Goal: Task Accomplishment & Management: Complete application form

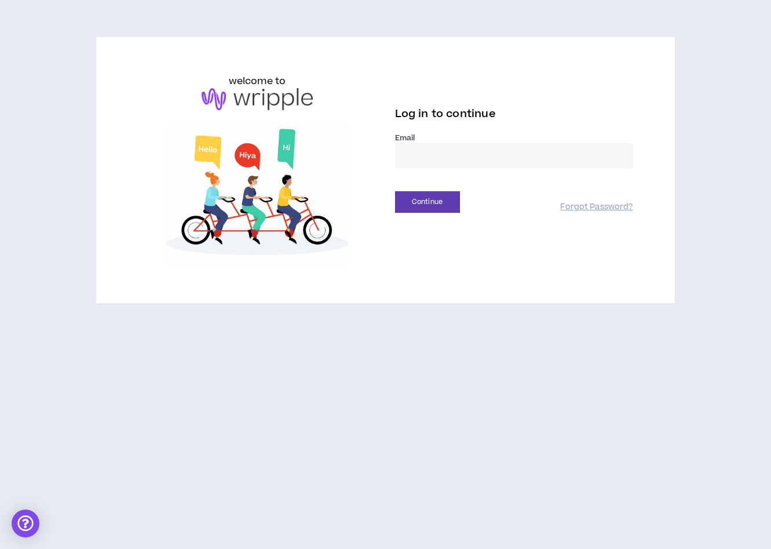
click at [444, 156] on input "email" at bounding box center [514, 155] width 238 height 25
type input "**********"
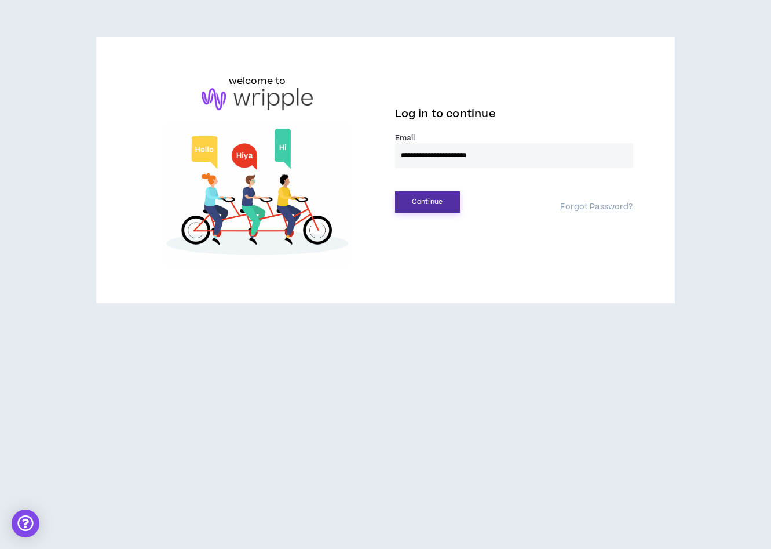
click at [436, 209] on button "Continue" at bounding box center [427, 201] width 65 height 21
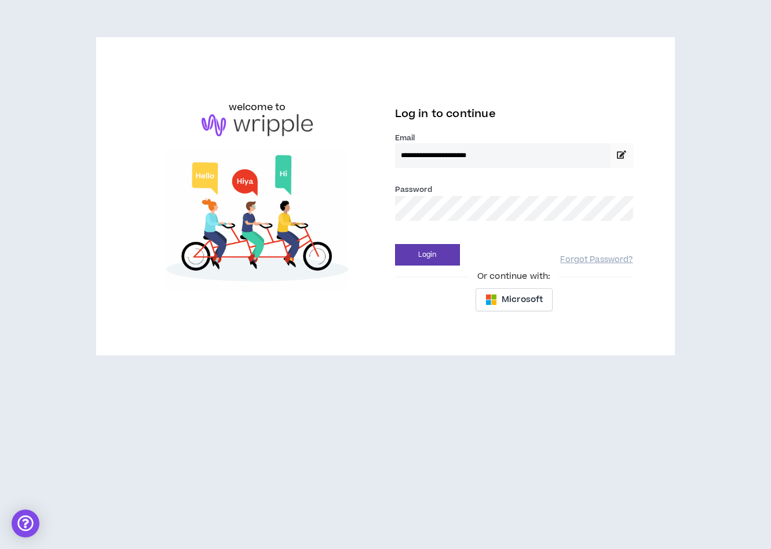
click at [420, 243] on div "Login Forgot Password?" at bounding box center [514, 251] width 238 height 30
click at [420, 249] on button "Login" at bounding box center [427, 254] width 65 height 21
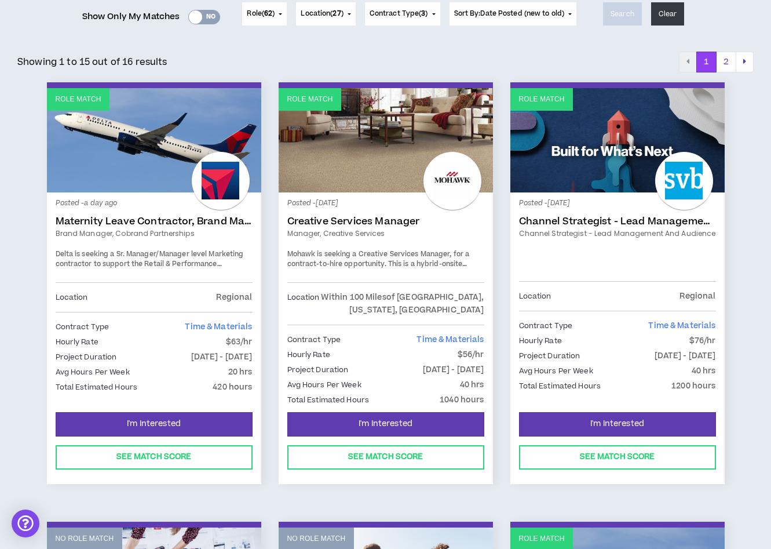
scroll to position [160, 0]
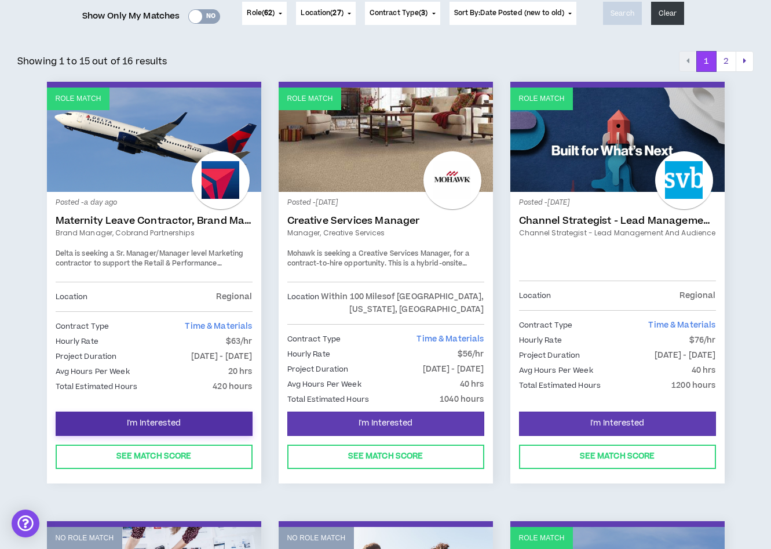
click at [178, 420] on span "I'm Interested" at bounding box center [154, 423] width 54 height 11
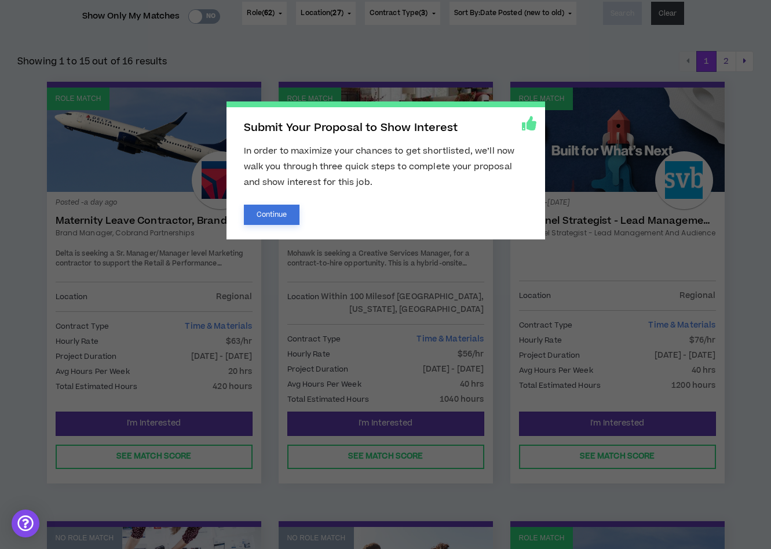
click at [271, 212] on button "Continue" at bounding box center [272, 215] width 56 height 20
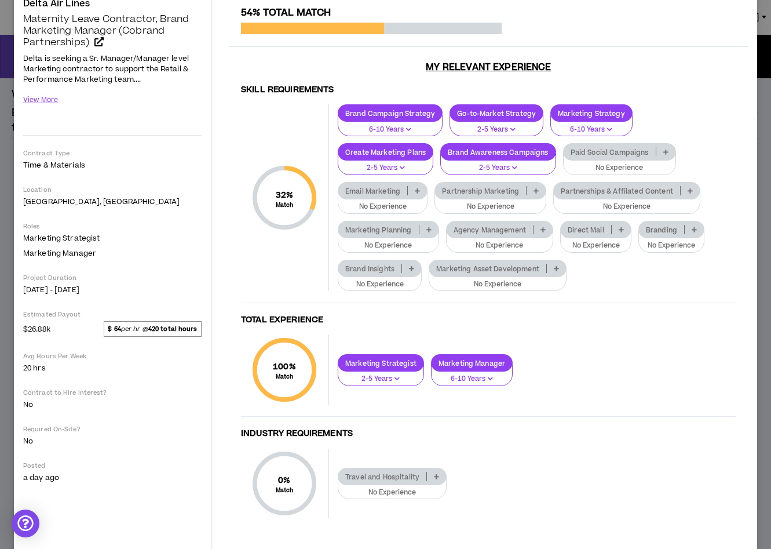
scroll to position [111, 0]
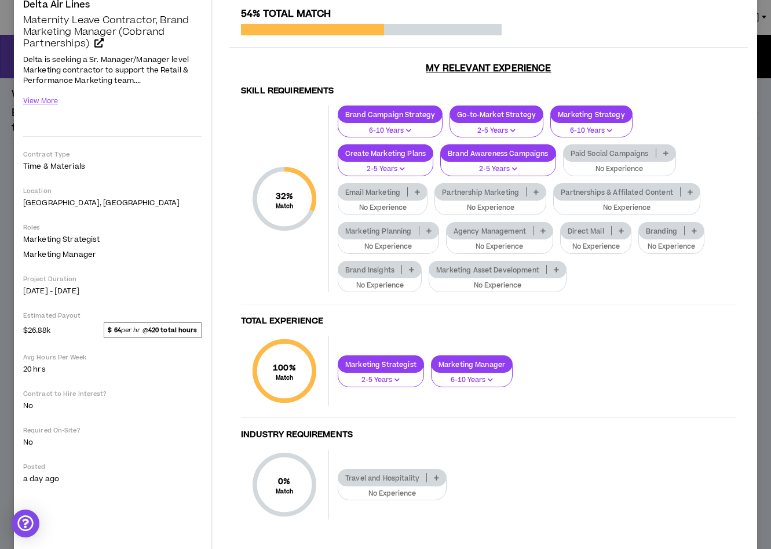
click at [530, 194] on p at bounding box center [536, 191] width 19 height 9
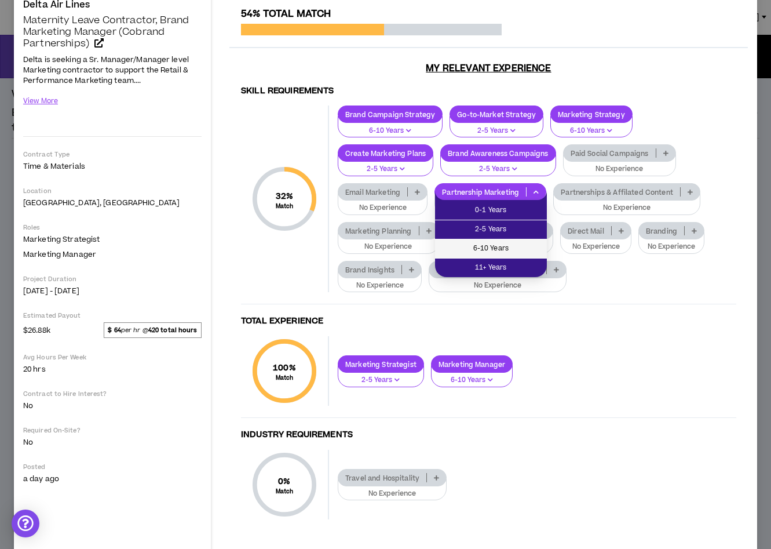
click at [504, 247] on span "6-10 Years" at bounding box center [491, 248] width 98 height 13
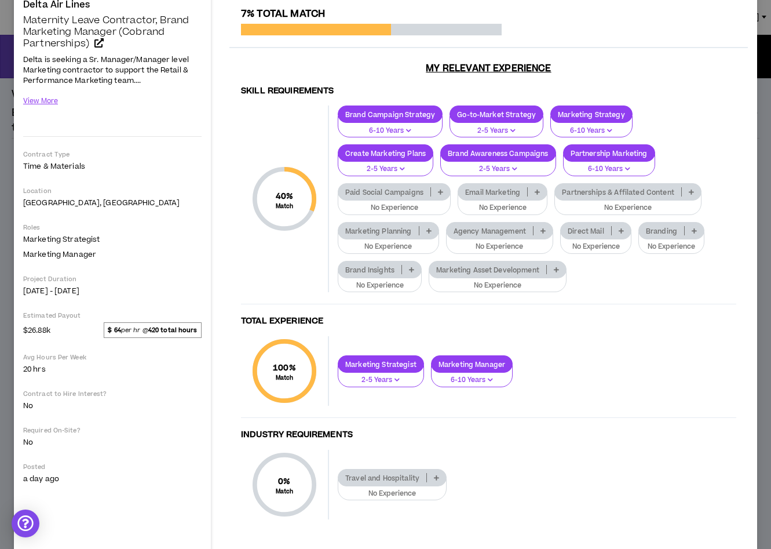
click at [654, 191] on p "Partnerships & Affilated Content" at bounding box center [618, 192] width 126 height 9
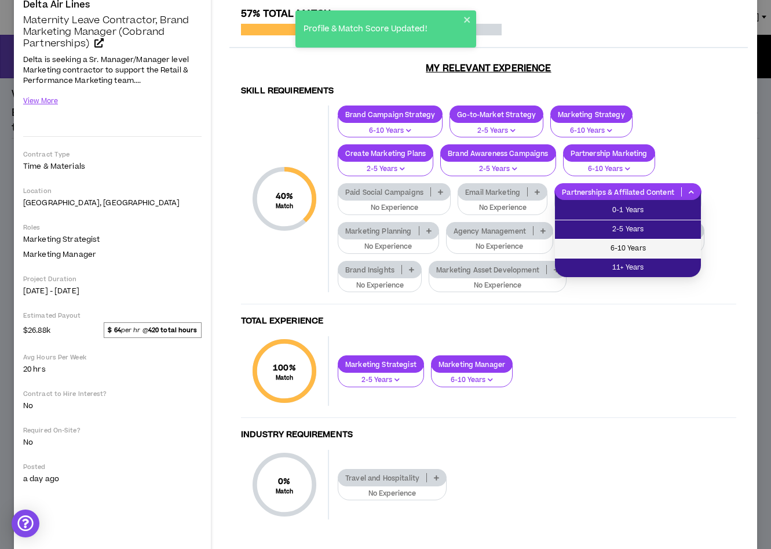
click at [632, 243] on span "6-10 Years" at bounding box center [628, 248] width 132 height 13
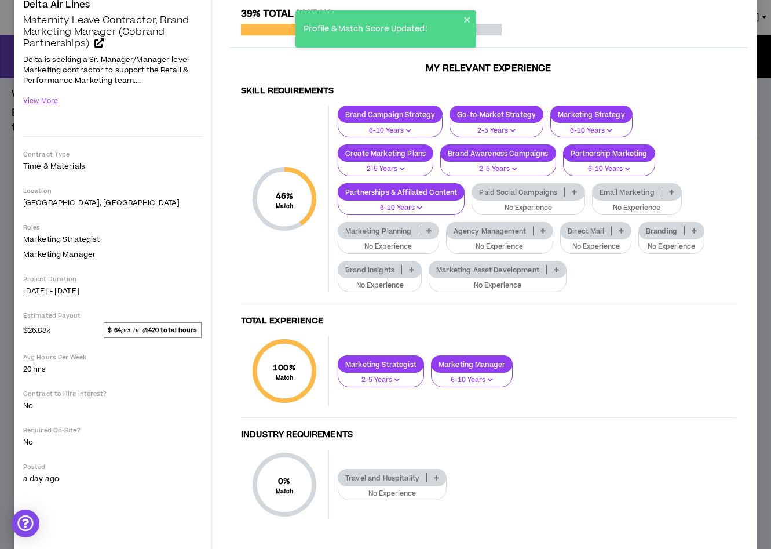
click at [671, 233] on p "Branding" at bounding box center [661, 231] width 45 height 9
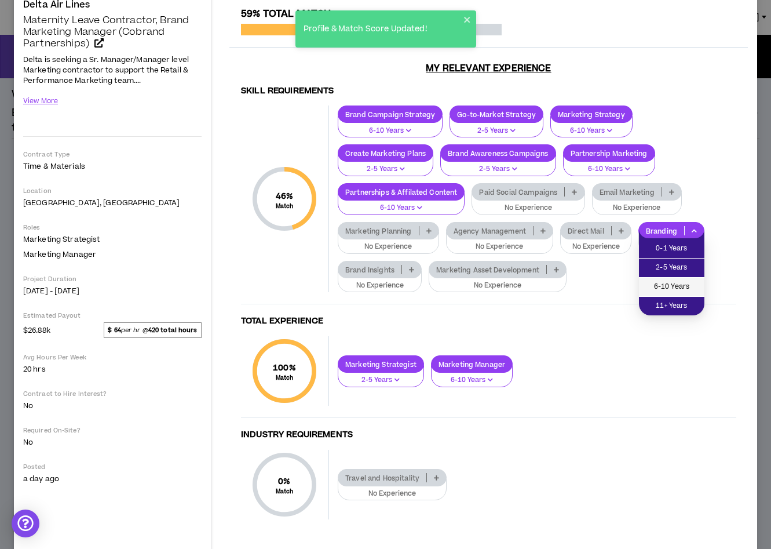
click at [673, 288] on span "6-10 Years" at bounding box center [672, 286] width 52 height 13
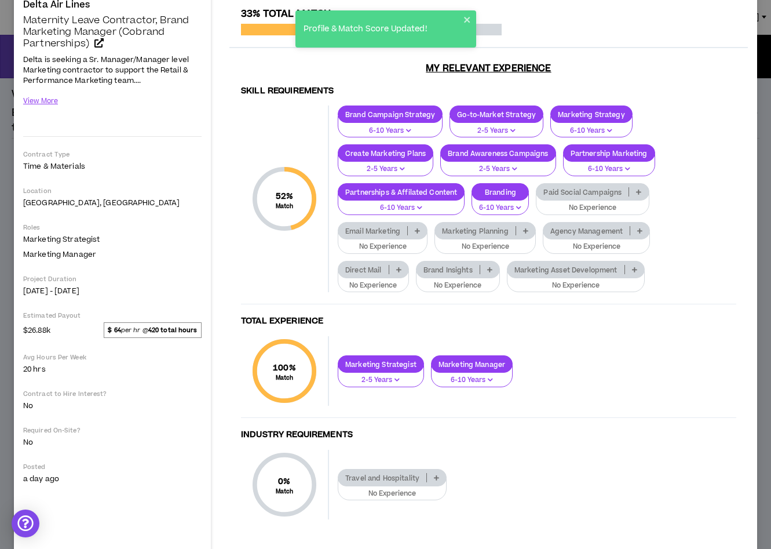
click at [604, 276] on div "Marketing Asset Development" at bounding box center [576, 269] width 138 height 17
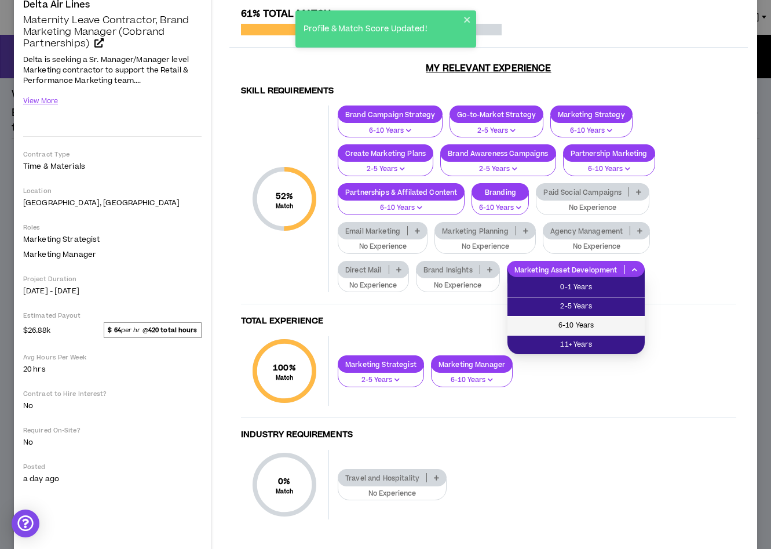
click at [585, 323] on span "6-10 Years" at bounding box center [576, 325] width 123 height 13
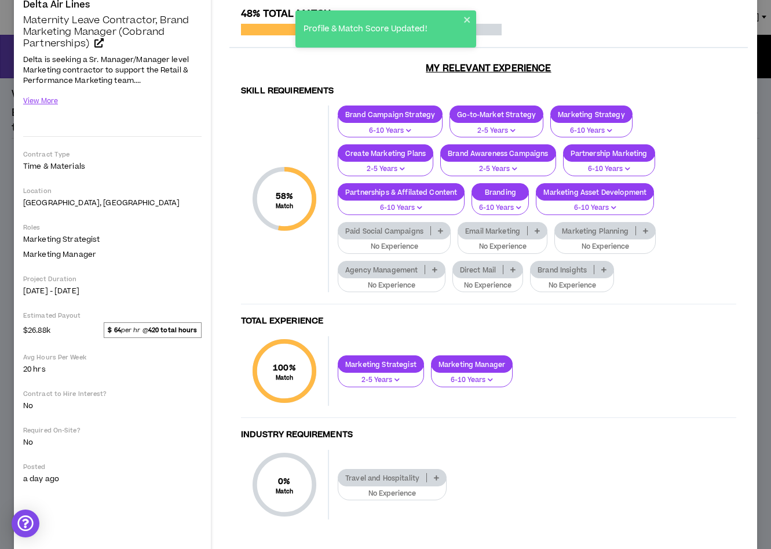
click at [404, 268] on p "Agency Management" at bounding box center [381, 269] width 86 height 9
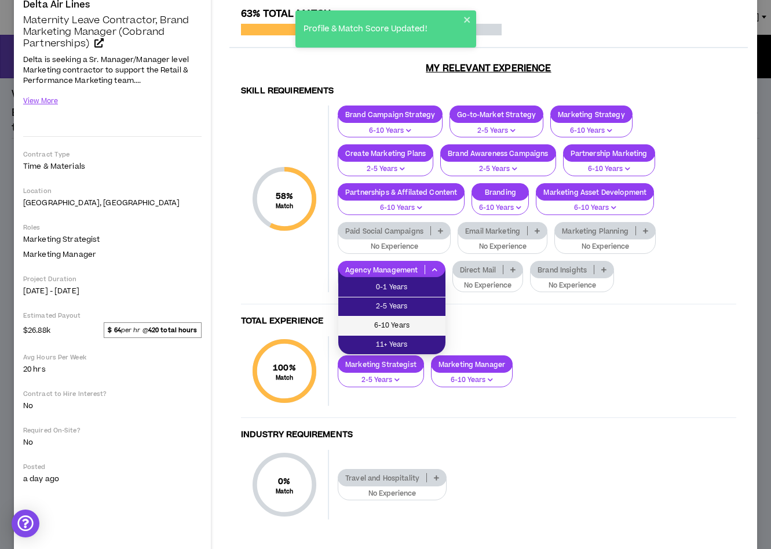
click at [404, 323] on span "6-10 Years" at bounding box center [391, 325] width 93 height 13
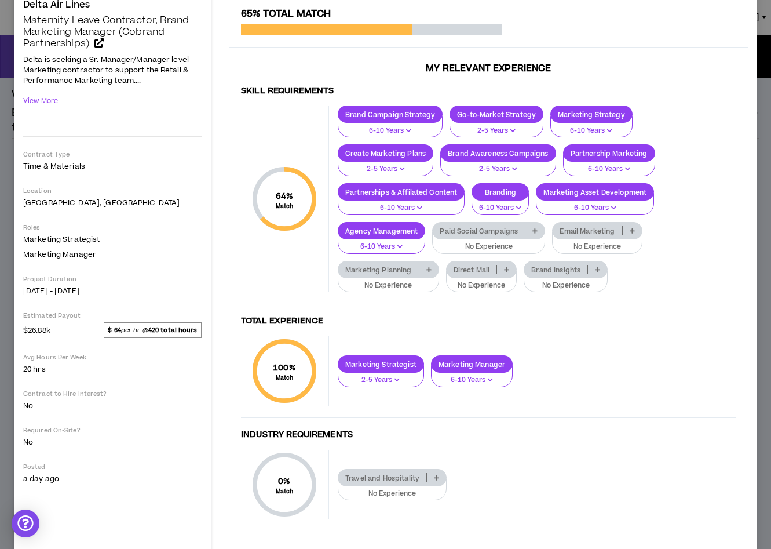
click at [407, 274] on p "Marketing Planning" at bounding box center [378, 269] width 81 height 9
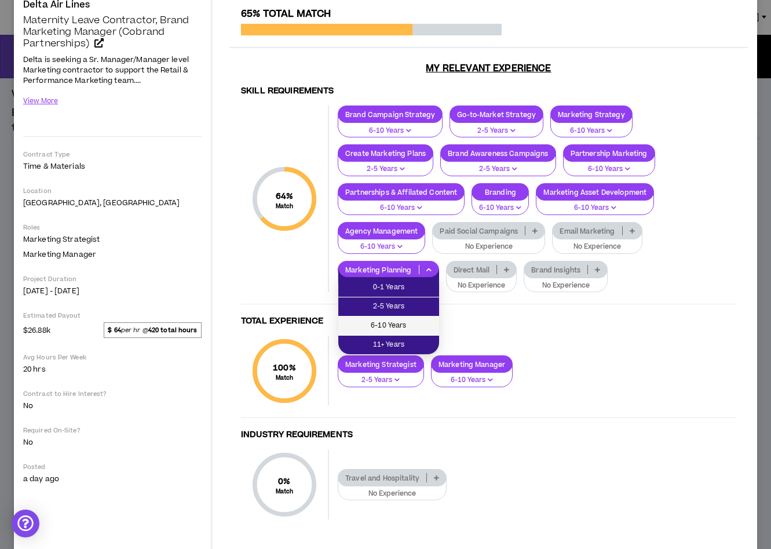
click at [393, 322] on span "6-10 Years" at bounding box center [388, 325] width 87 height 13
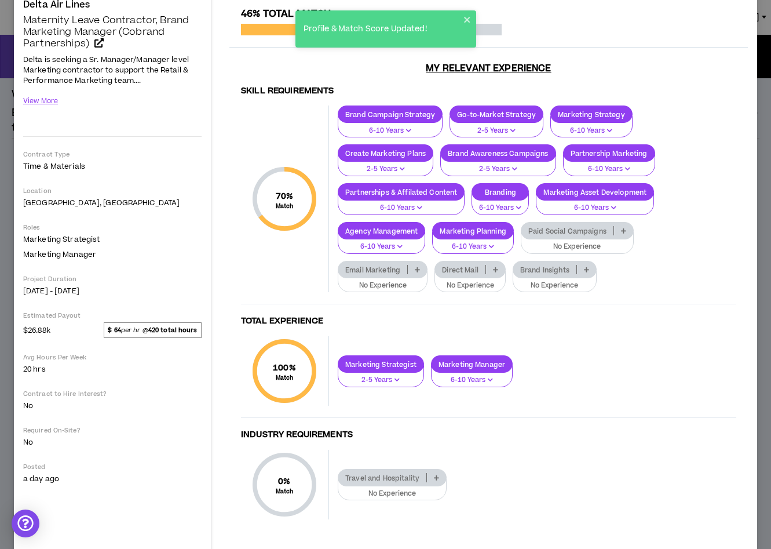
click at [557, 271] on p "Brand Insights" at bounding box center [544, 269] width 63 height 9
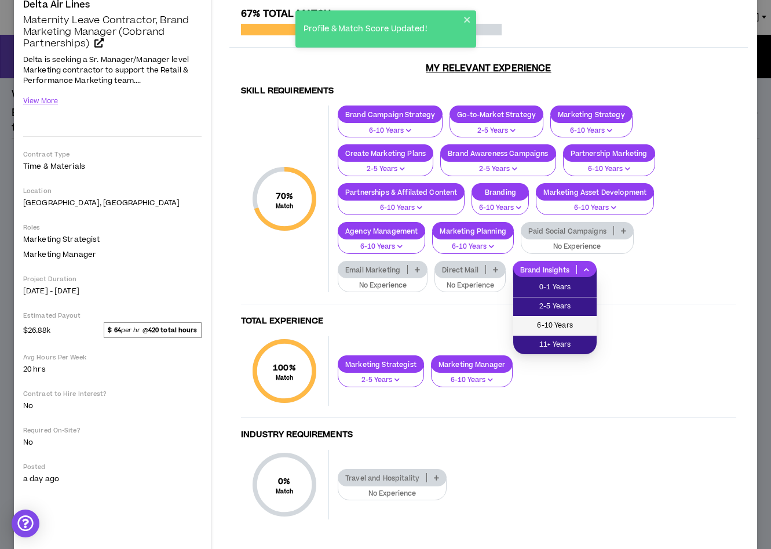
click at [548, 322] on span "6-10 Years" at bounding box center [555, 325] width 70 height 13
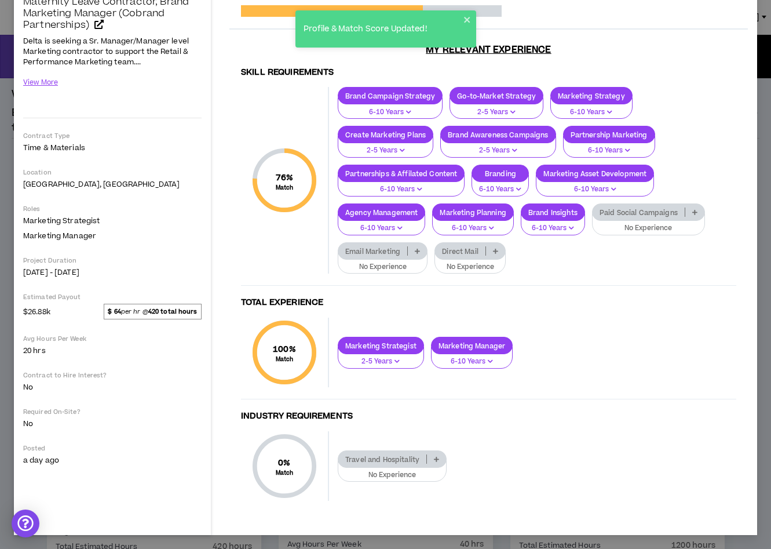
scroll to position [0, 0]
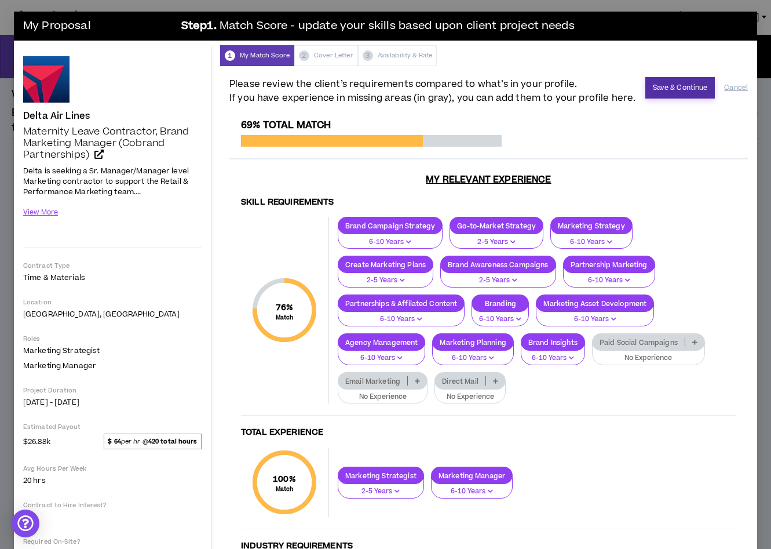
click at [666, 90] on button "Save & Continue" at bounding box center [681, 87] width 70 height 21
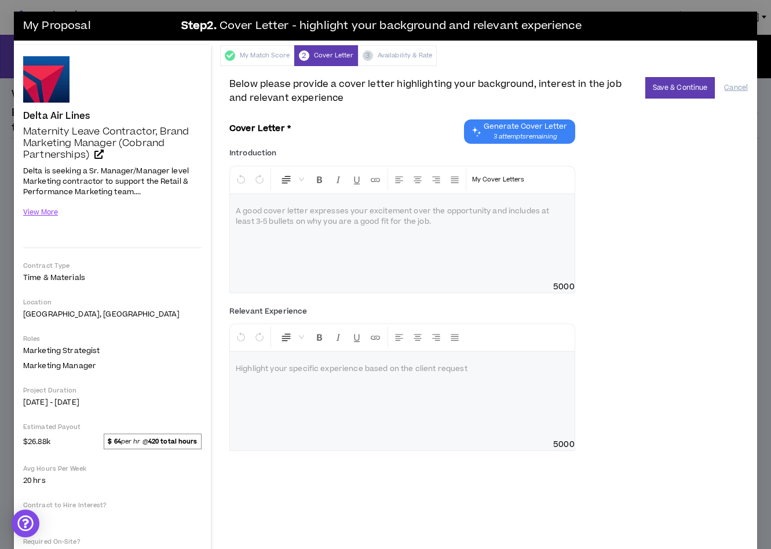
click at [502, 138] on span "3 attempts remaining" at bounding box center [525, 136] width 83 height 9
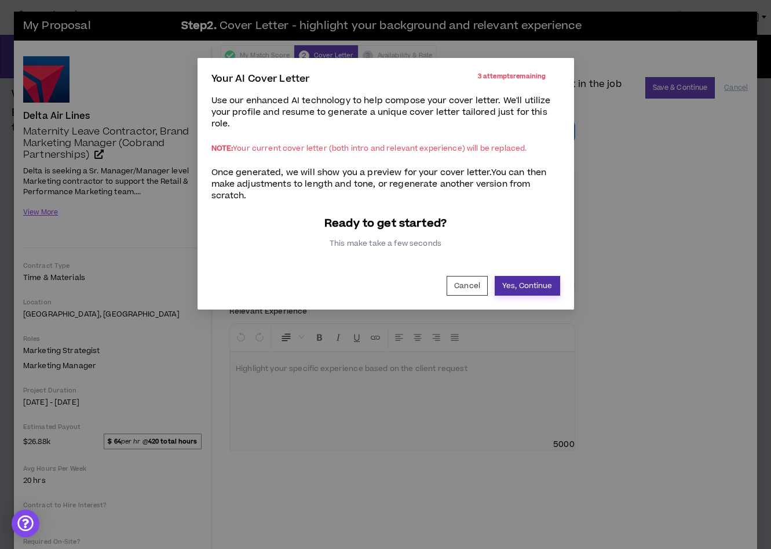
click at [511, 286] on button "Yes, Continue" at bounding box center [527, 286] width 65 height 20
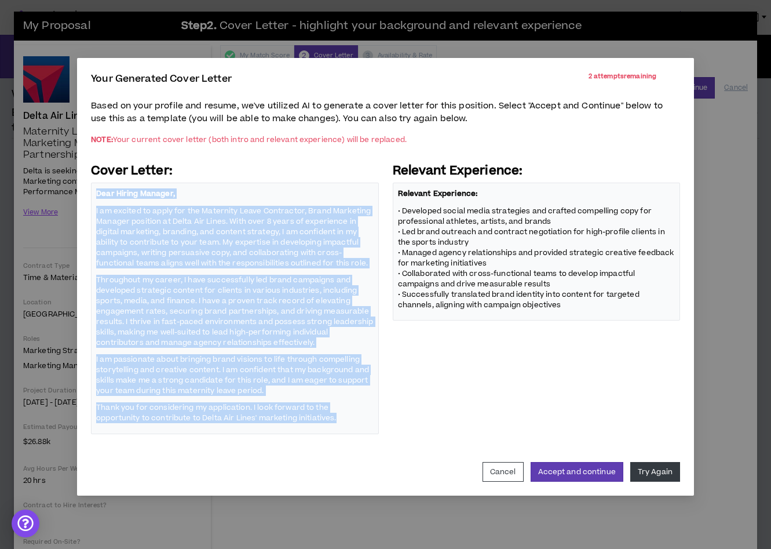
drag, startPoint x: 347, startPoint y: 418, endPoint x: 95, endPoint y: 194, distance: 337.0
click at [95, 194] on div "Dear Hiring Manager, I am excited to apply for the Maternity Leave Contractor, …" at bounding box center [234, 308] width 287 height 251
copy span "Dear Hiring Manager, I am excited to apply for the Maternity Leave Contractor, …"
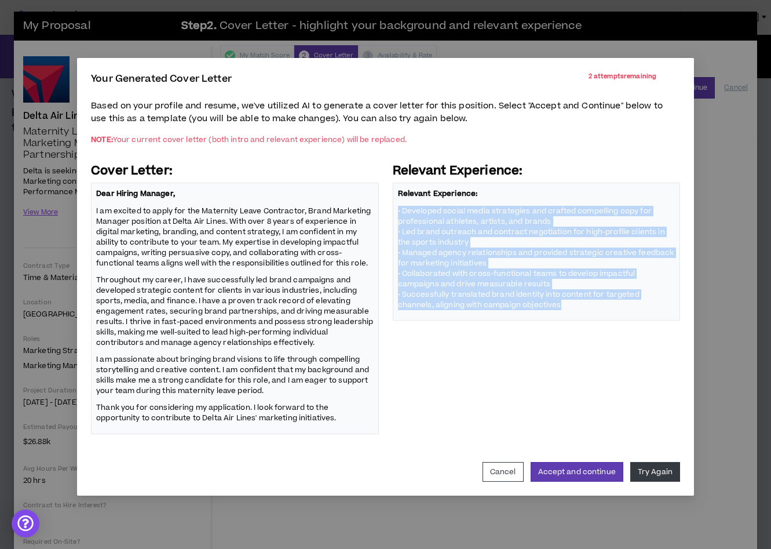
drag, startPoint x: 547, startPoint y: 309, endPoint x: 396, endPoint y: 213, distance: 179.2
click at [396, 213] on div "Relevant Experience: • Developed social media strategies and crafted compelling…" at bounding box center [536, 252] width 287 height 138
copy p "• Developed social media strategies and crafted compelling copy for professiona…"
click at [506, 471] on button "Cancel" at bounding box center [503, 472] width 41 height 20
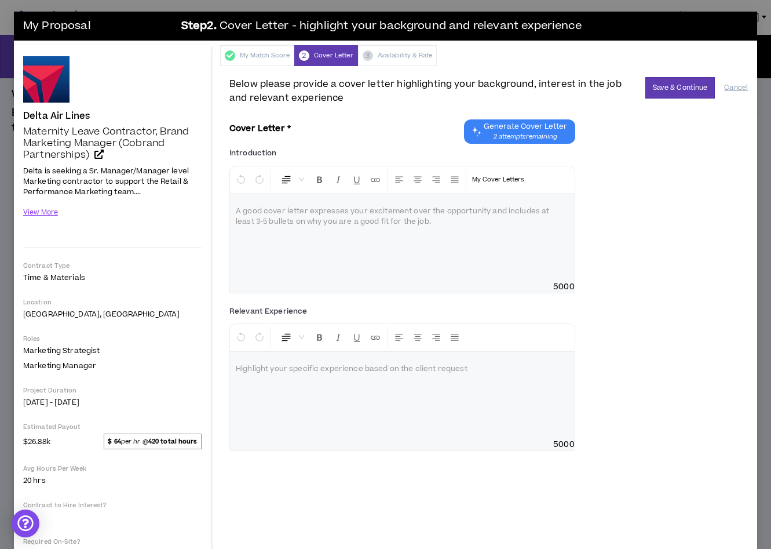
click at [357, 396] on div at bounding box center [402, 395] width 345 height 87
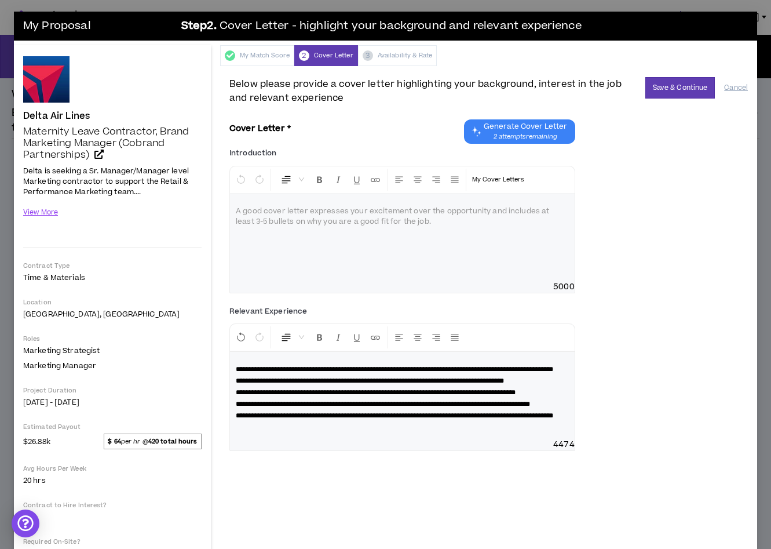
click at [301, 404] on p "**********" at bounding box center [402, 392] width 333 height 58
click at [301, 264] on div at bounding box center [402, 237] width 345 height 87
click at [519, 235] on div at bounding box center [402, 237] width 345 height 87
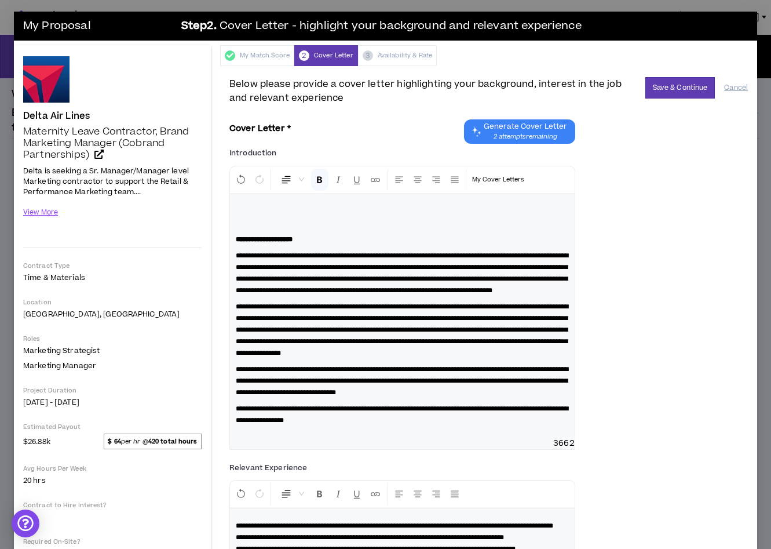
click at [237, 240] on strong "**********" at bounding box center [264, 239] width 57 height 7
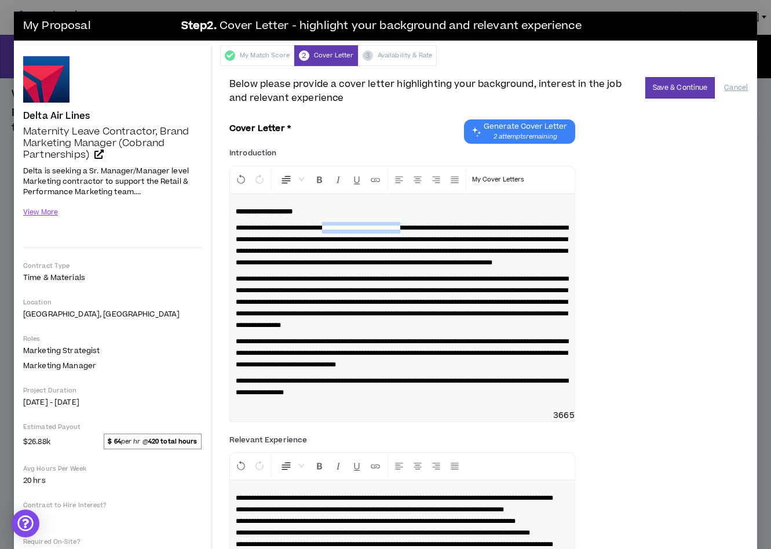
drag, startPoint x: 444, startPoint y: 227, endPoint x: 341, endPoint y: 230, distance: 103.8
click at [341, 230] on span "**********" at bounding box center [402, 245] width 333 height 42
click at [438, 228] on span "**********" at bounding box center [402, 245] width 333 height 42
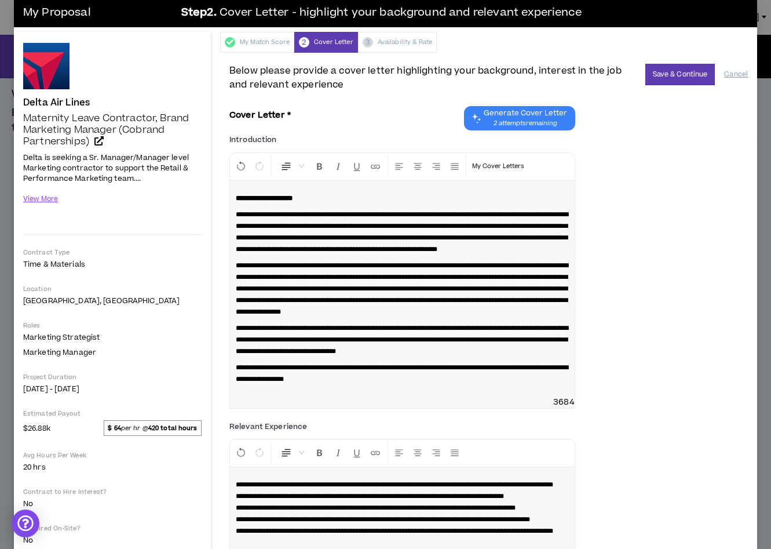
scroll to position [15, 0]
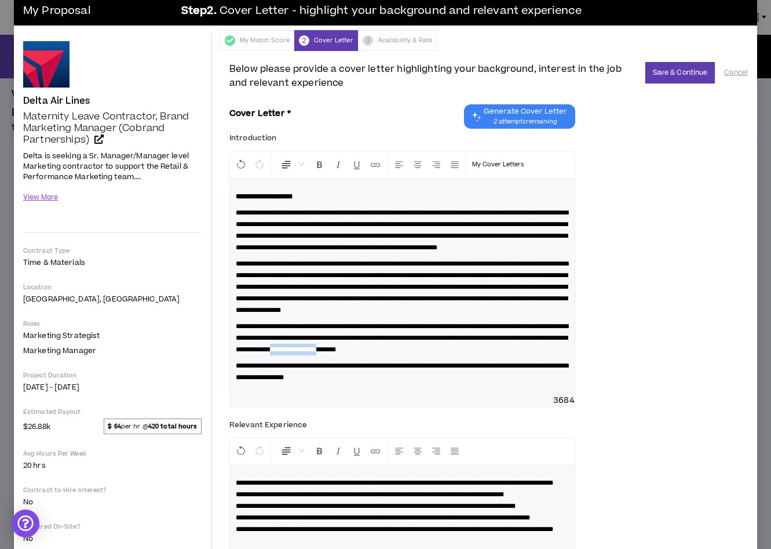
drag, startPoint x: 502, startPoint y: 373, endPoint x: 561, endPoint y: 373, distance: 58.5
click at [561, 355] on p "**********" at bounding box center [402, 337] width 333 height 35
click at [680, 81] on button "Save & Continue" at bounding box center [681, 72] width 70 height 21
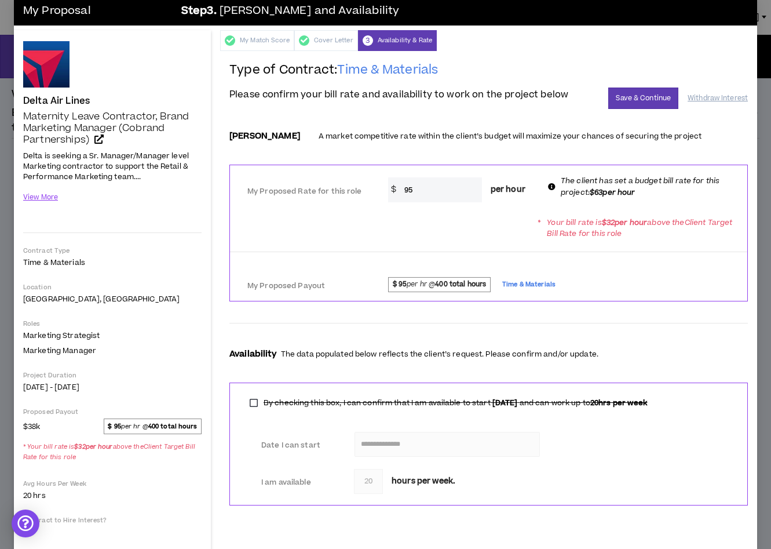
click at [451, 188] on input "95" at bounding box center [440, 189] width 83 height 25
type input "9"
type input "60"
click at [461, 228] on div "* Your bill rate is $ 32 per hour above the Client Target Bill Rate for this ro…" at bounding box center [488, 228] width 517 height 32
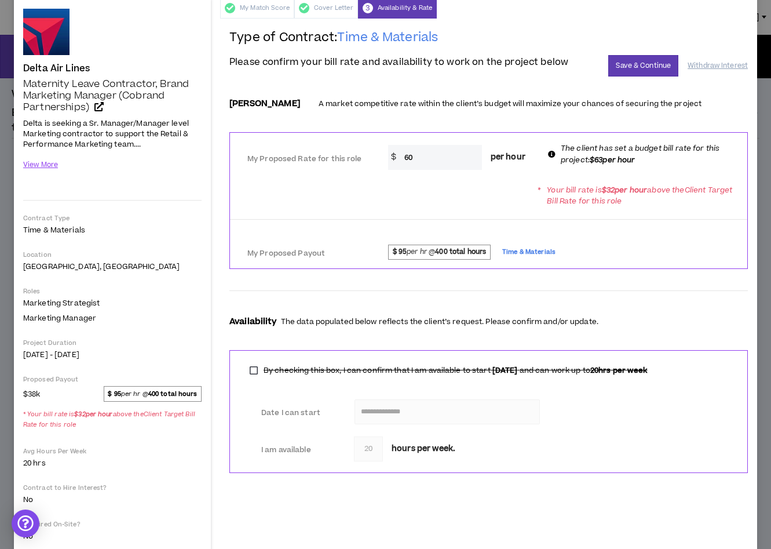
scroll to position [0, 0]
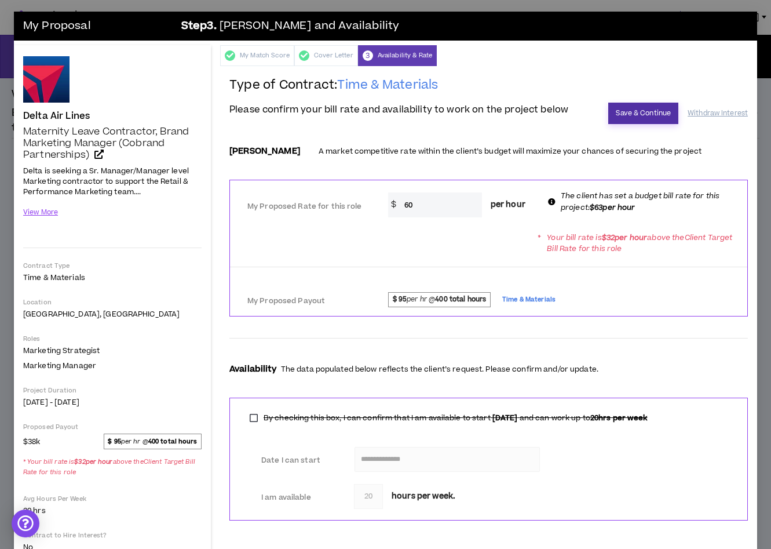
click at [654, 111] on button "Save & Continue" at bounding box center [643, 113] width 70 height 21
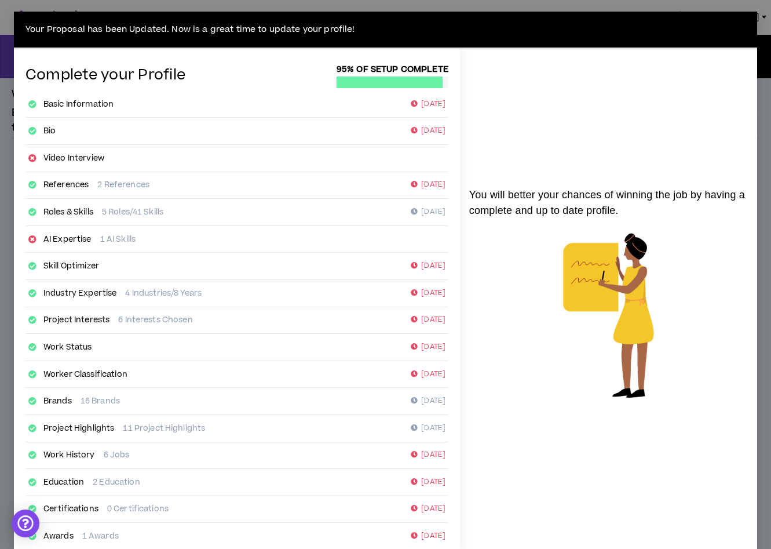
click at [566, 9] on div "Your Proposal has been Updated. Now is a great time to update your profile! Com…" at bounding box center [385, 274] width 771 height 549
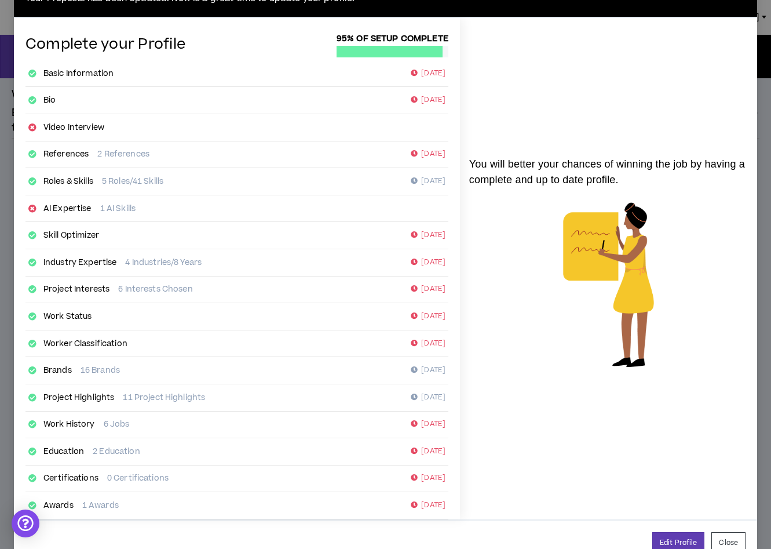
scroll to position [28, 0]
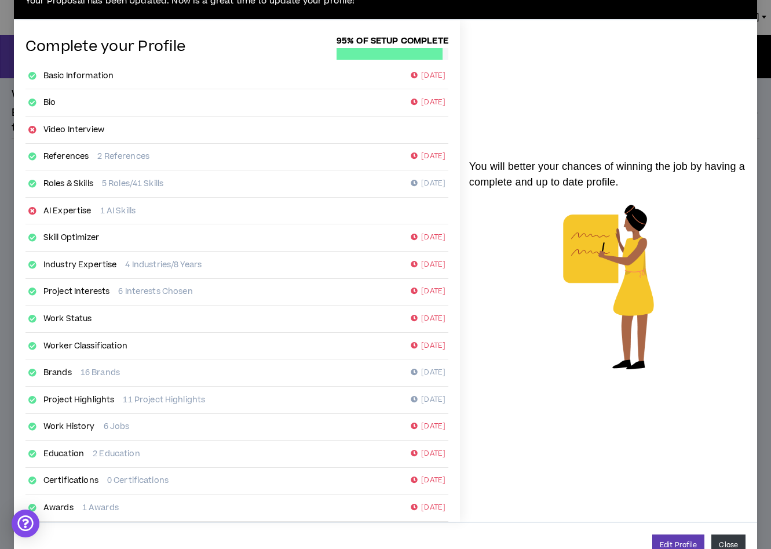
click at [730, 541] on button "Close" at bounding box center [729, 544] width 34 height 21
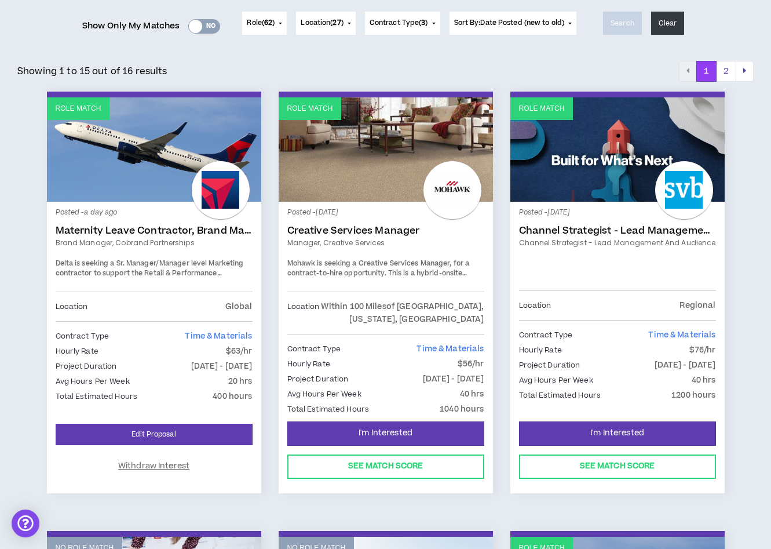
scroll to position [162, 0]
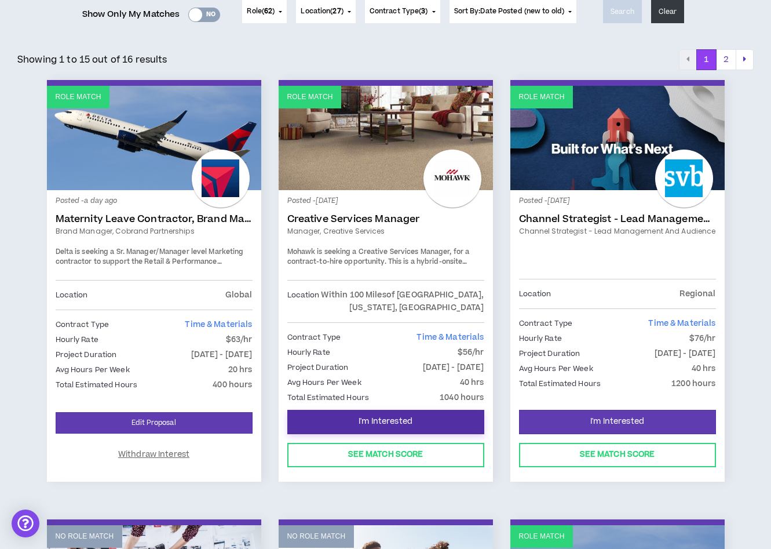
click at [422, 416] on button "I'm Interested" at bounding box center [385, 422] width 197 height 24
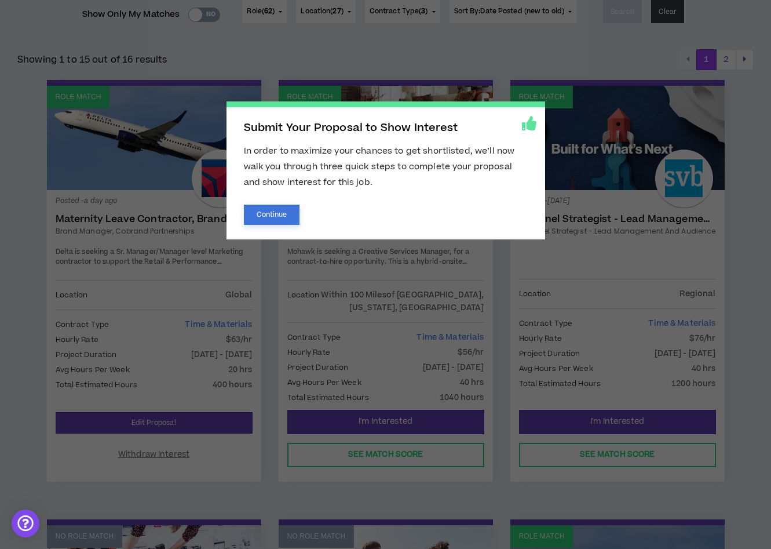
click at [259, 215] on button "Continue" at bounding box center [272, 215] width 56 height 20
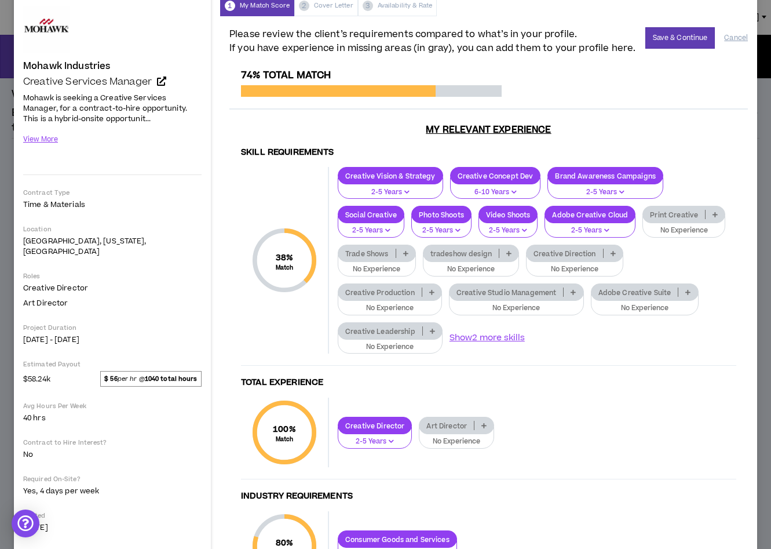
scroll to position [46, 0]
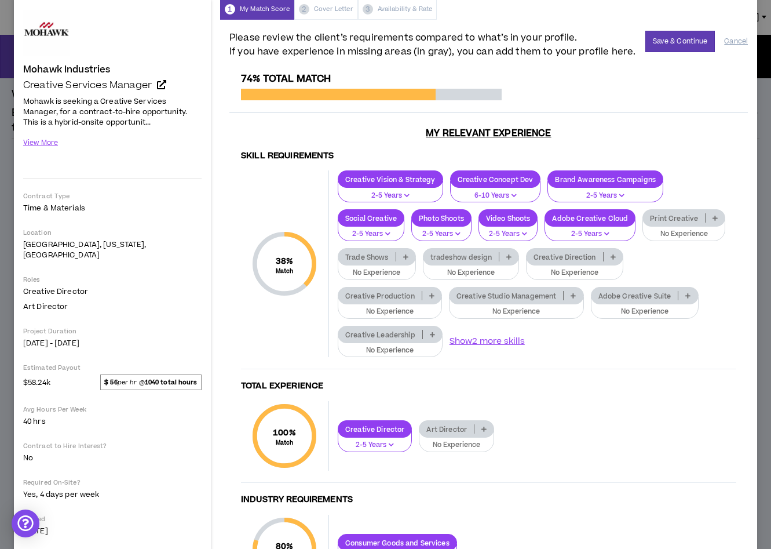
click at [604, 255] on p at bounding box center [613, 256] width 19 height 9
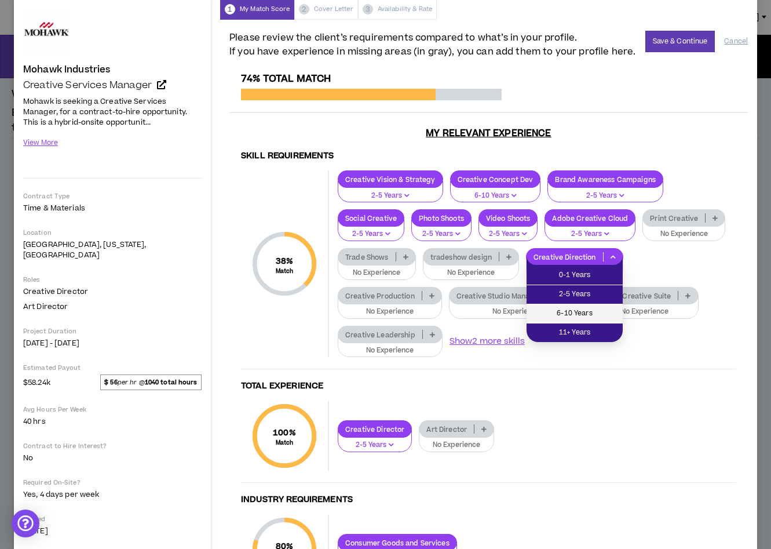
click at [573, 308] on span "6-10 Years" at bounding box center [575, 313] width 82 height 13
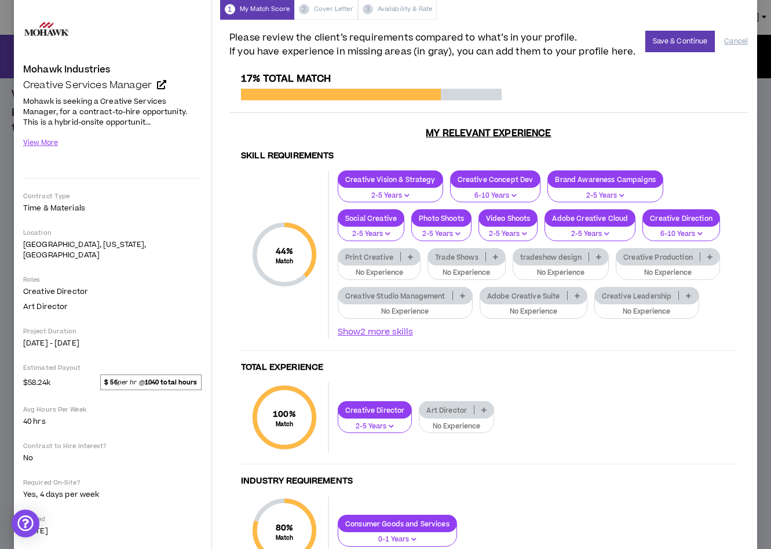
click at [541, 297] on p "Adobe Creative Suite" at bounding box center [523, 295] width 87 height 9
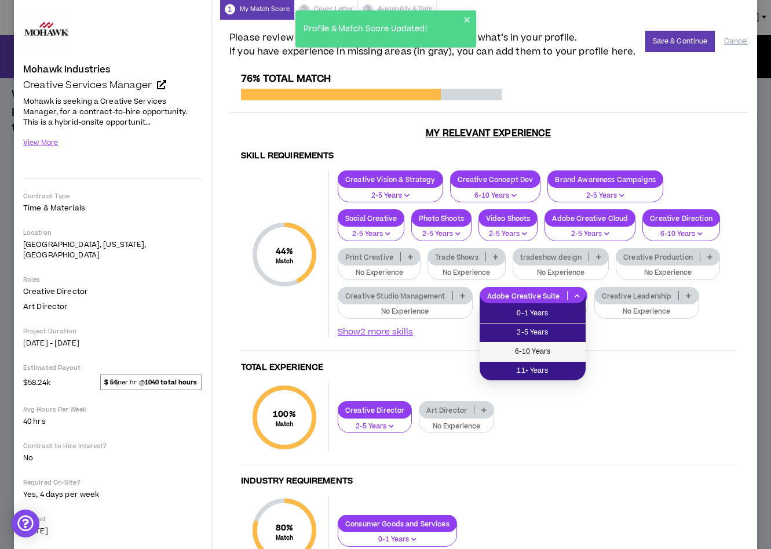
click at [540, 353] on span "6-10 Years" at bounding box center [533, 351] width 92 height 13
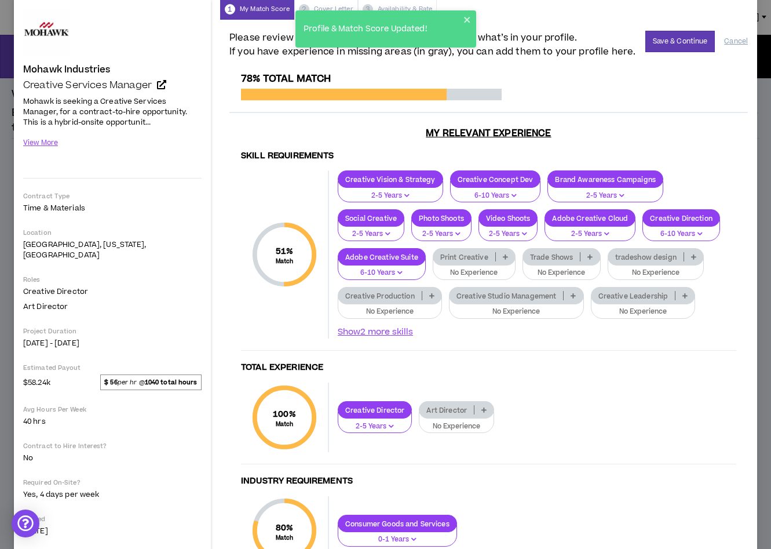
click at [422, 294] on div at bounding box center [422, 295] width 1 height 9
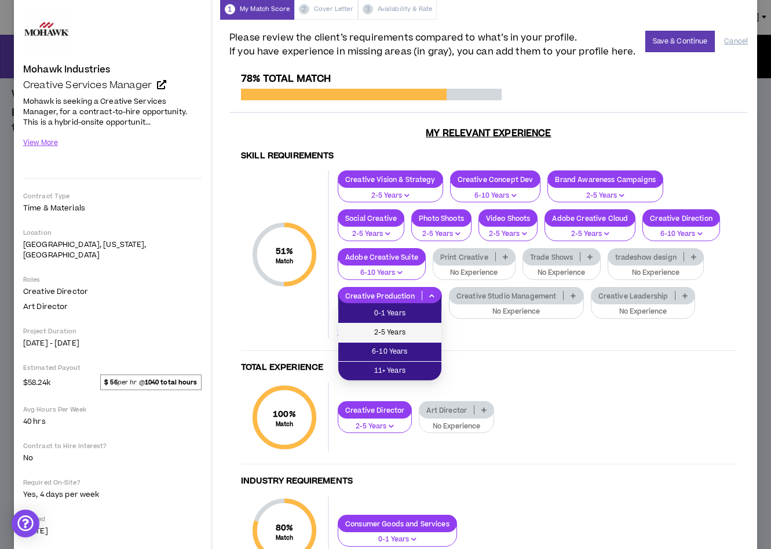
click at [404, 335] on span "2-5 Years" at bounding box center [389, 332] width 89 height 13
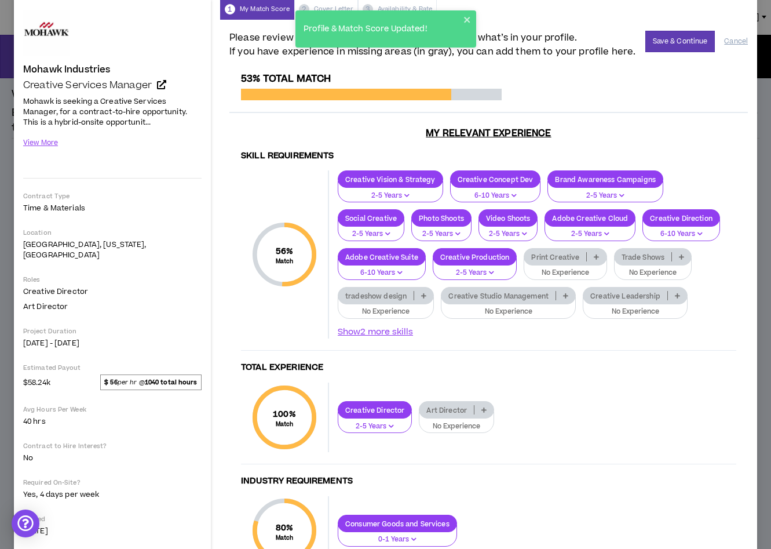
click at [607, 296] on p "Creative Leadership" at bounding box center [626, 295] width 84 height 9
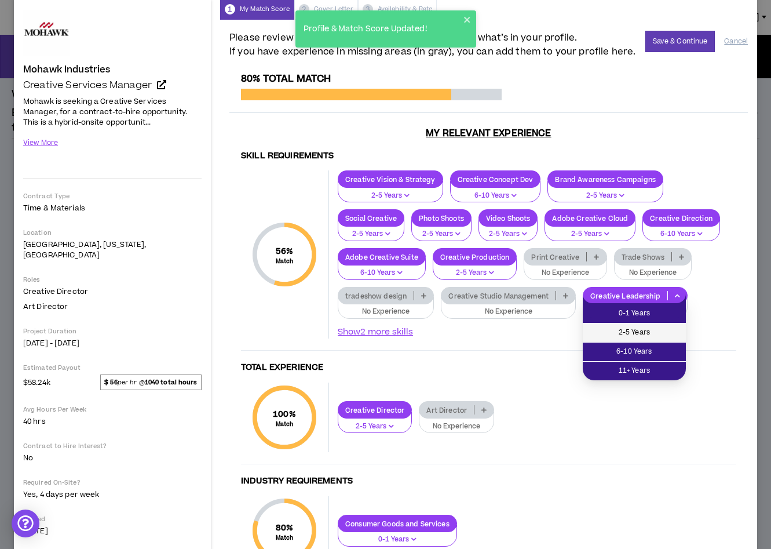
click at [607, 324] on li "2-5 Years" at bounding box center [634, 332] width 103 height 19
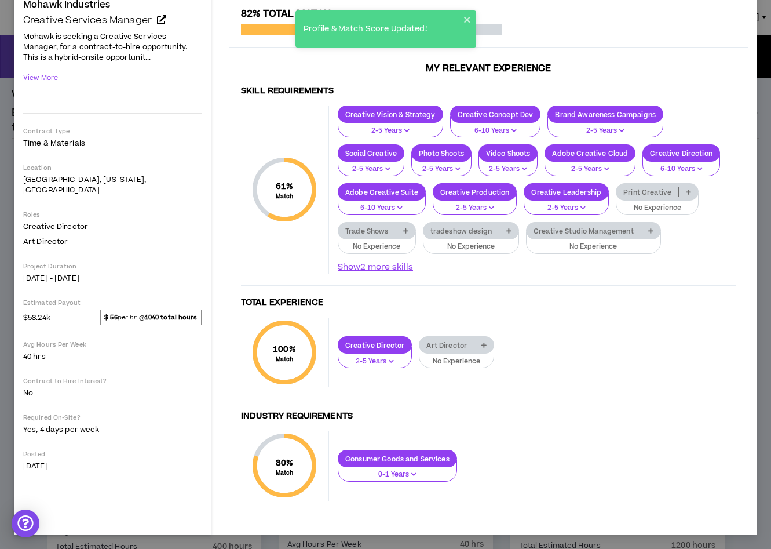
scroll to position [0, 0]
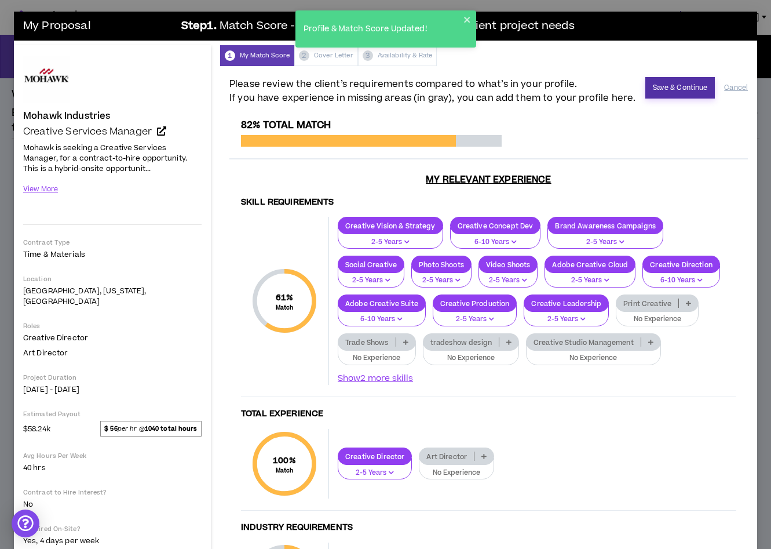
click at [676, 89] on button "Save & Continue" at bounding box center [681, 87] width 70 height 21
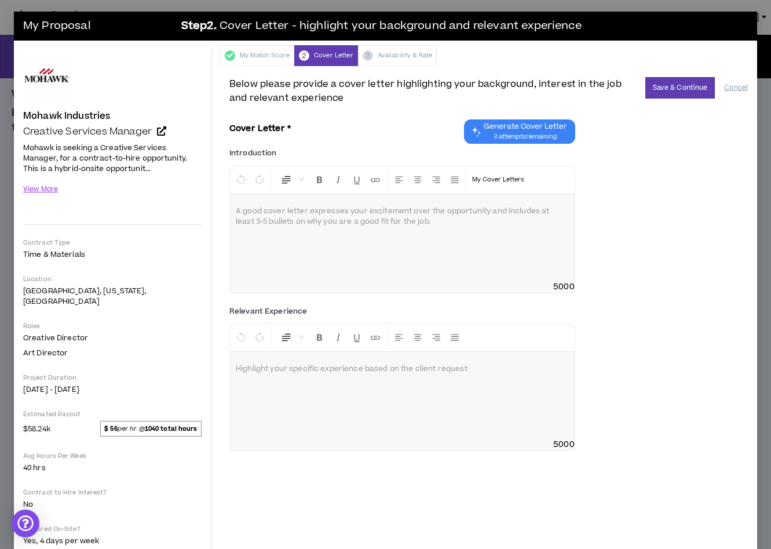
click at [534, 137] on span "3 attempts remaining" at bounding box center [525, 136] width 83 height 9
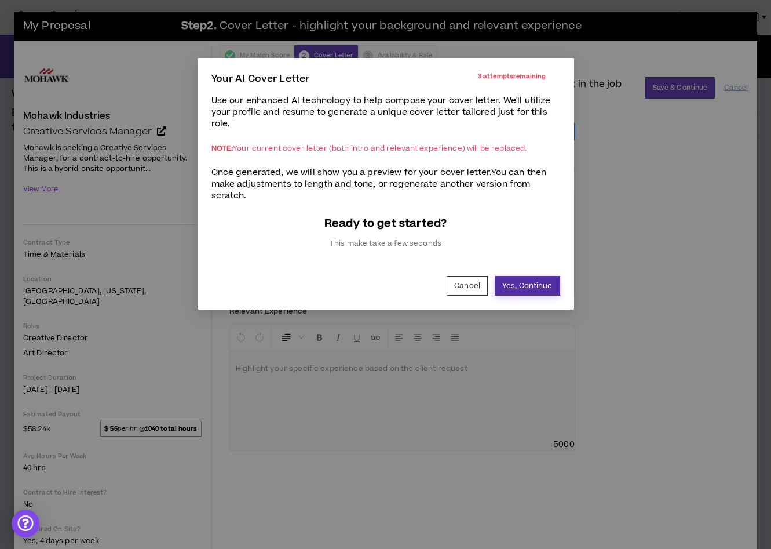
click at [531, 287] on button "Yes, Continue" at bounding box center [527, 286] width 65 height 20
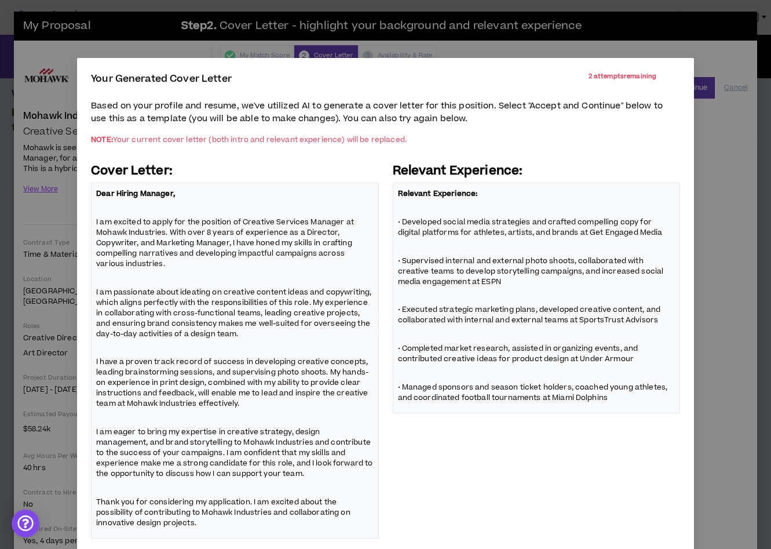
scroll to position [65, 0]
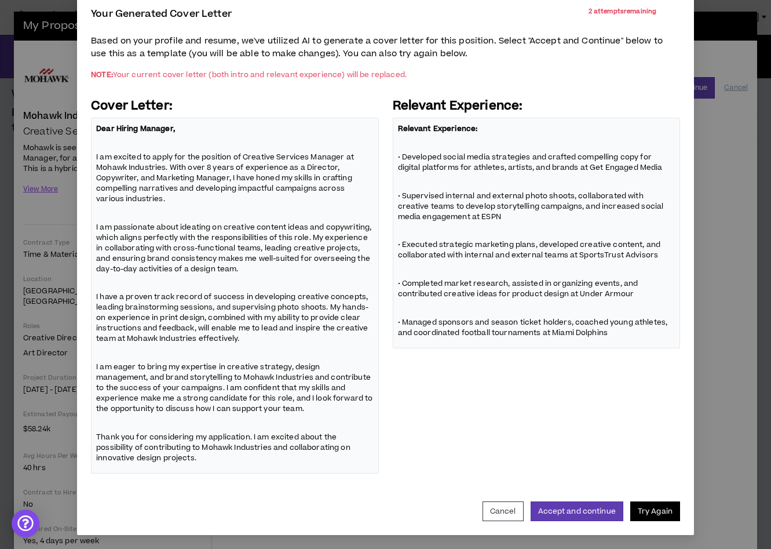
click at [650, 506] on button "Try Again" at bounding box center [655, 511] width 50 height 20
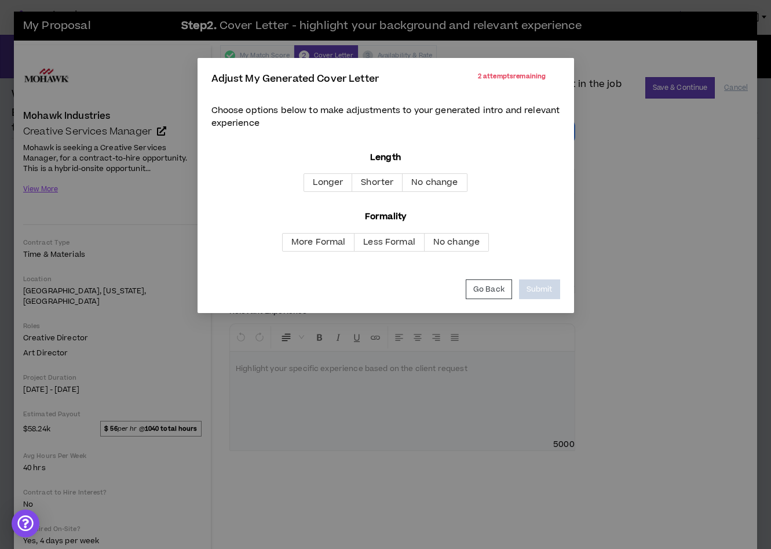
scroll to position [0, 0]
click at [451, 240] on span "No change" at bounding box center [456, 242] width 46 height 12
click at [447, 188] on span "No change" at bounding box center [434, 182] width 46 height 12
click at [535, 290] on button "Submit" at bounding box center [539, 289] width 41 height 20
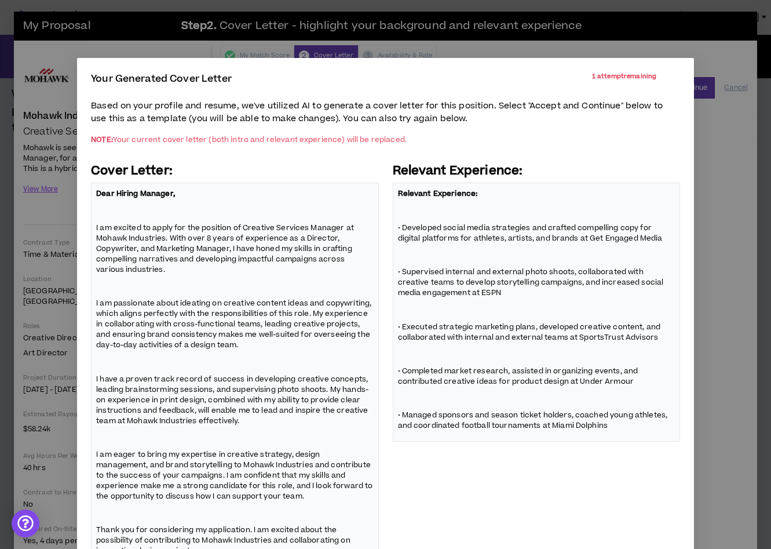
scroll to position [93, 0]
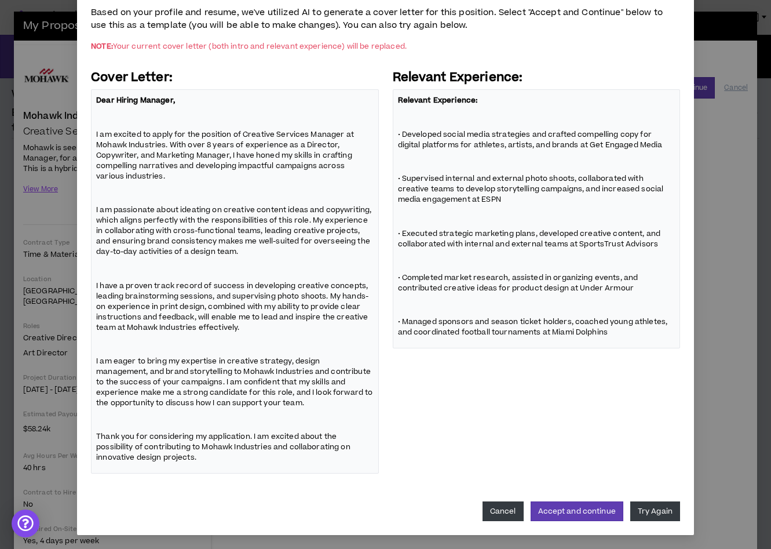
click at [517, 508] on button "Cancel" at bounding box center [503, 511] width 41 height 20
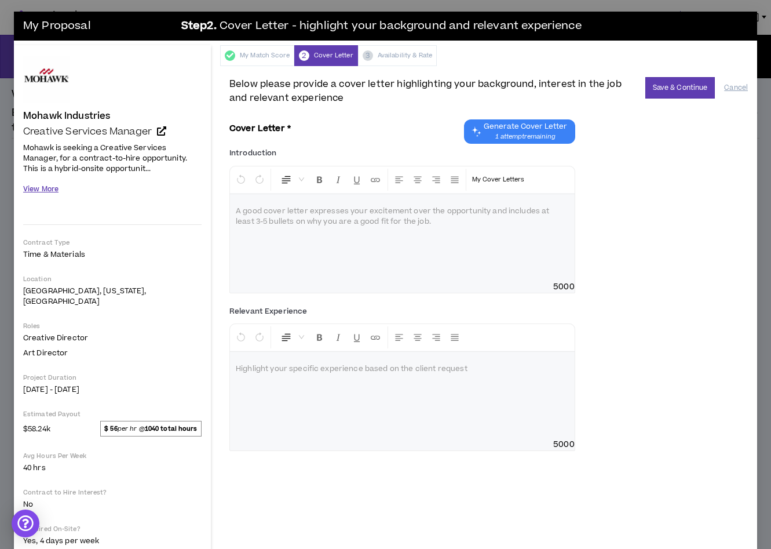
click at [49, 187] on button "View More" at bounding box center [40, 189] width 35 height 20
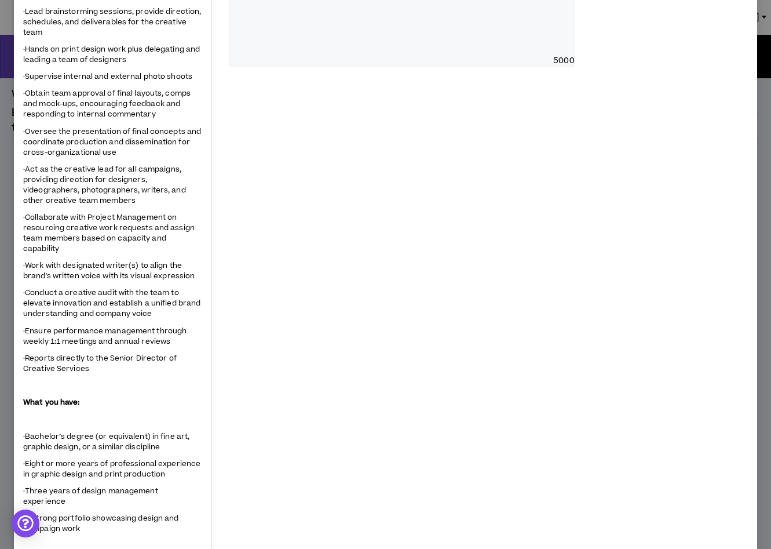
scroll to position [0, 0]
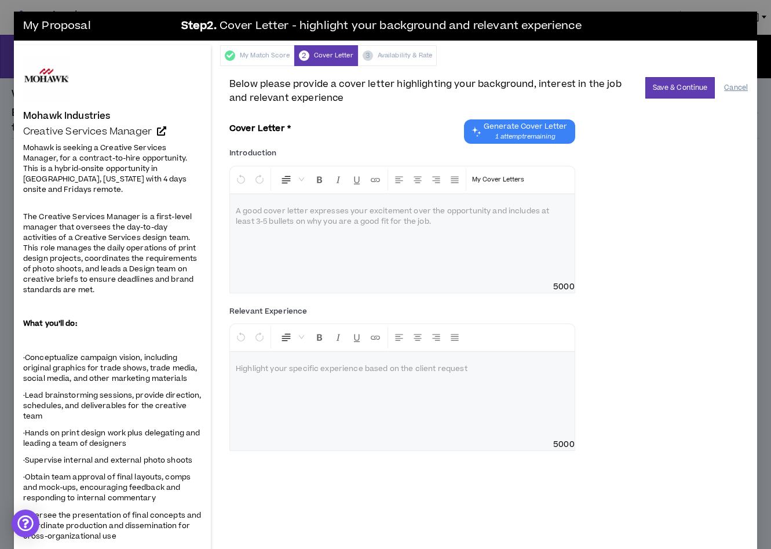
click at [731, 89] on button "Cancel" at bounding box center [736, 88] width 24 height 20
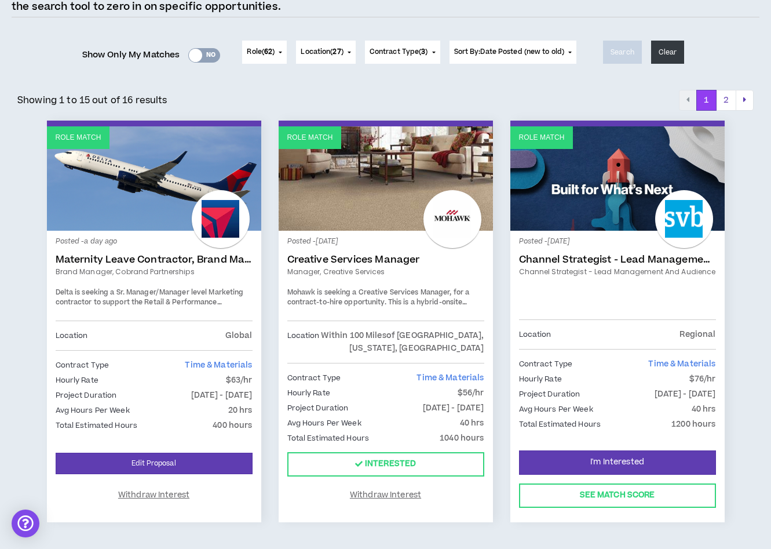
scroll to position [123, 0]
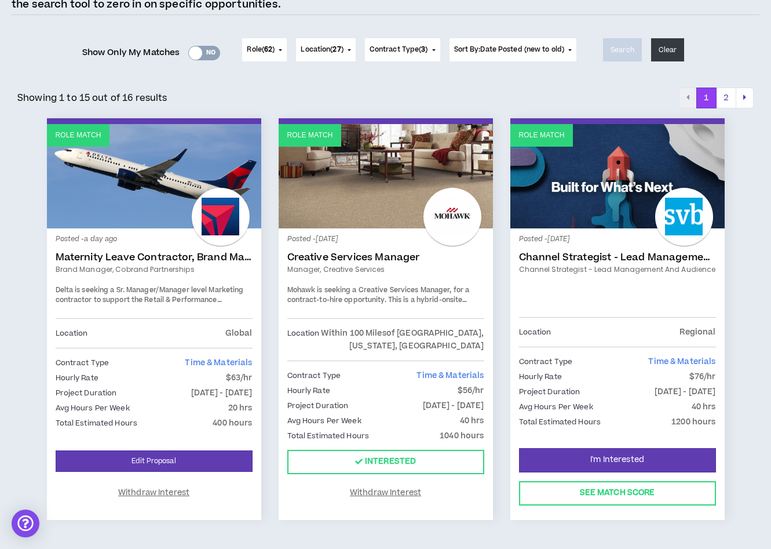
click at [173, 254] on link "Maternity Leave Contractor, Brand Marketing Manager (Cobrand Partnerships)" at bounding box center [154, 257] width 197 height 12
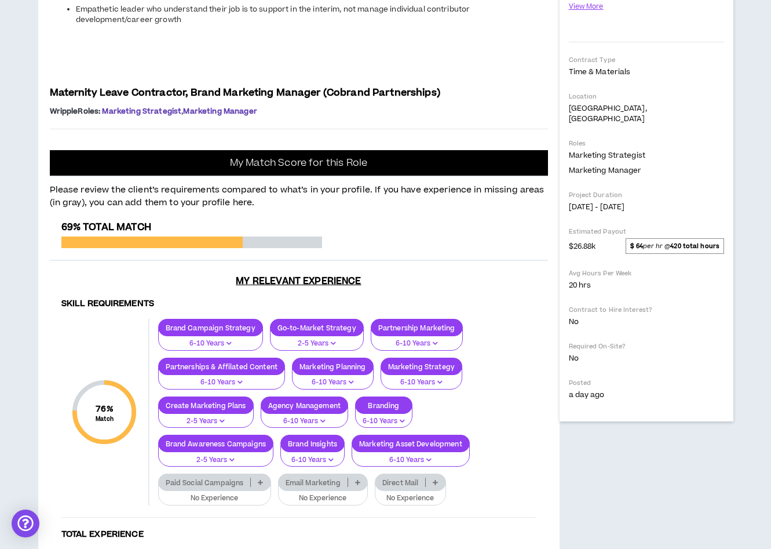
scroll to position [315, 0]
